Goal: Transaction & Acquisition: Purchase product/service

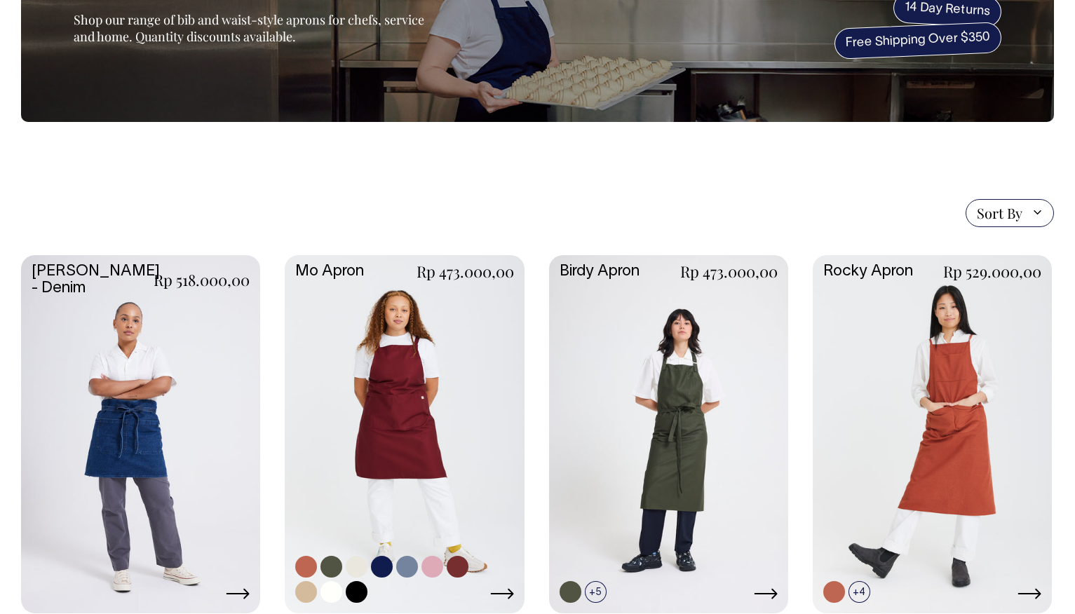
scroll to position [177, 0]
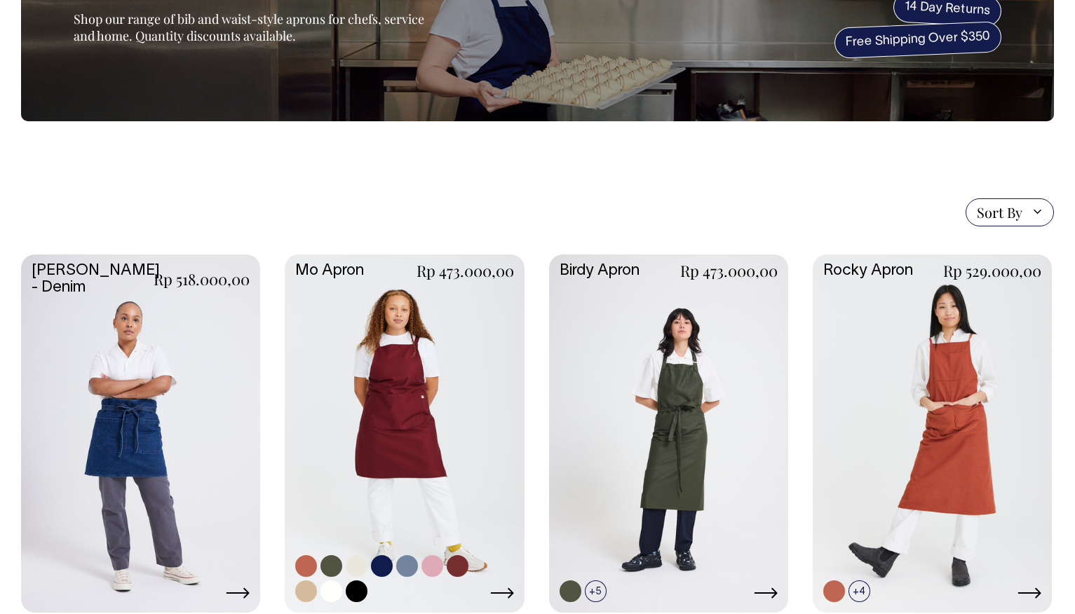
click at [417, 400] on link at bounding box center [404, 433] width 239 height 356
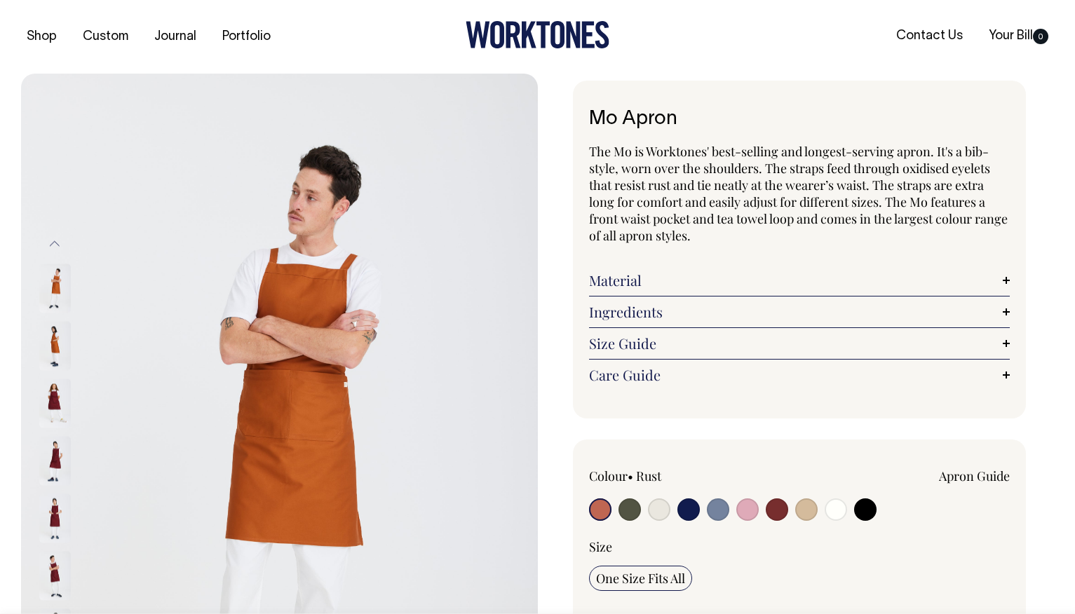
click at [781, 514] on input "radio" at bounding box center [777, 510] width 22 height 22
radio input "true"
select select "Burgundy"
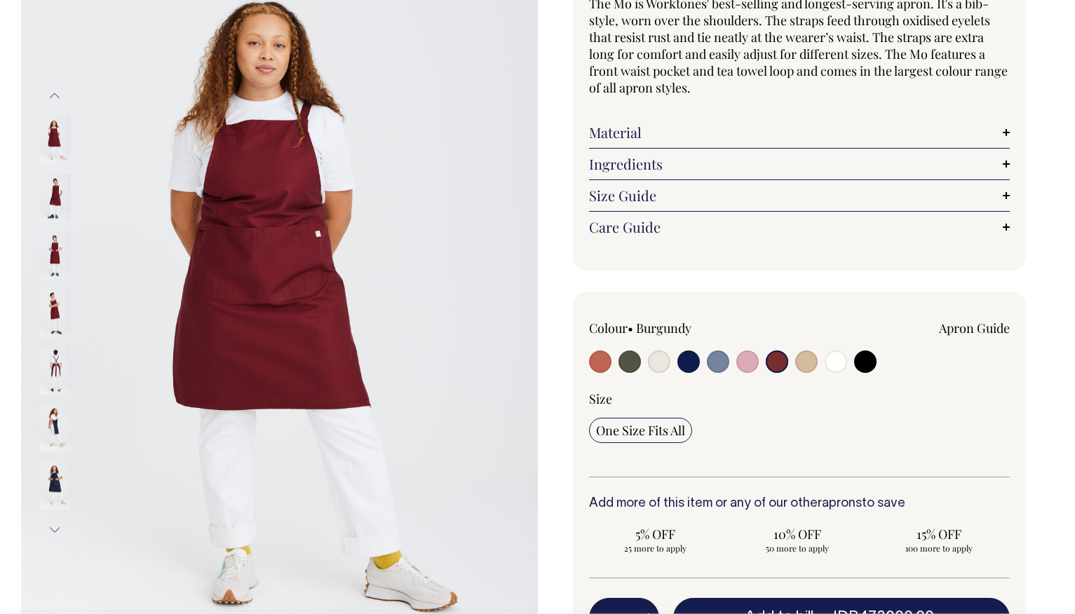
scroll to position [149, 0]
